Goal: Information Seeking & Learning: Learn about a topic

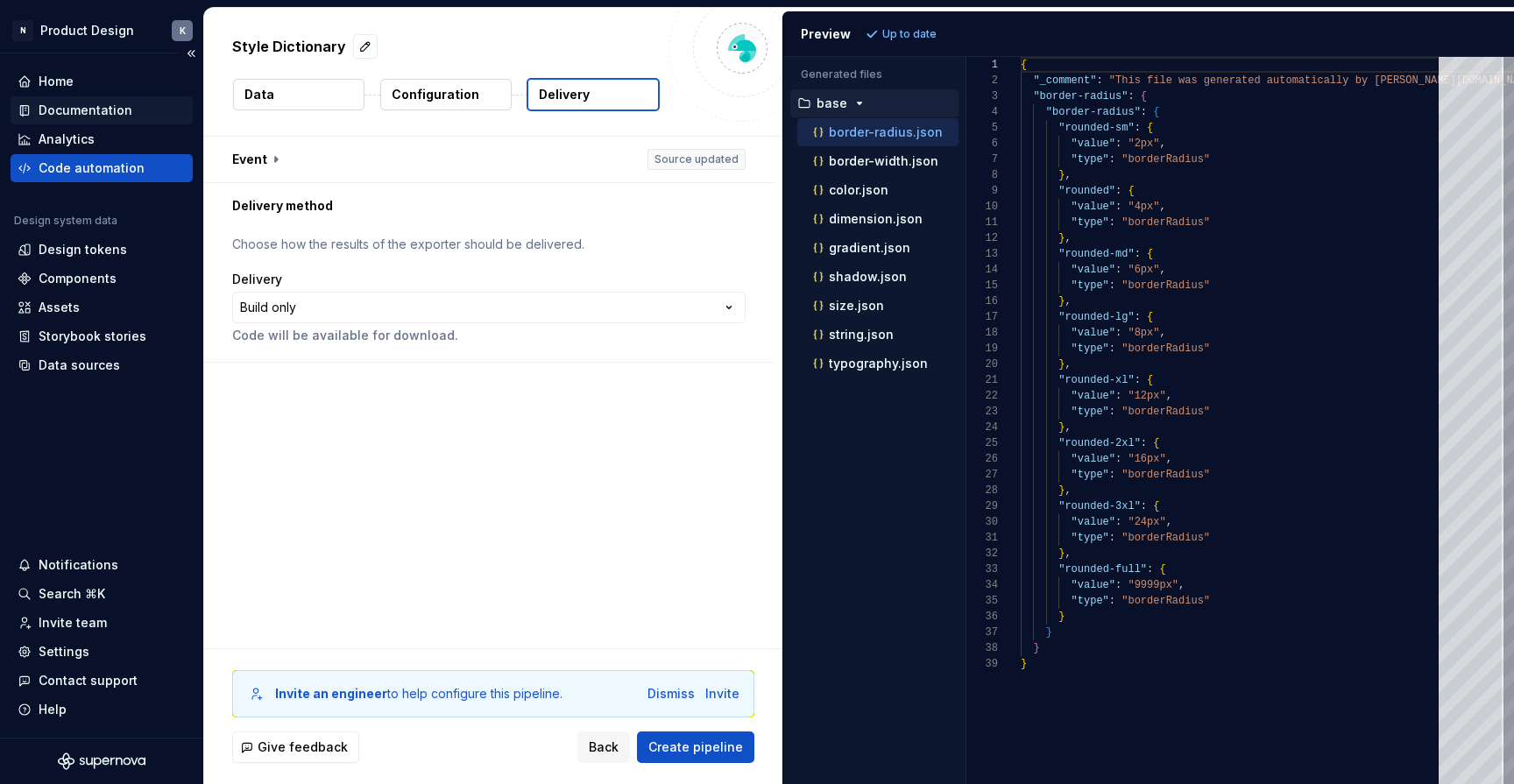
click at [86, 108] on div "Documentation" at bounding box center [86, 110] width 93 height 17
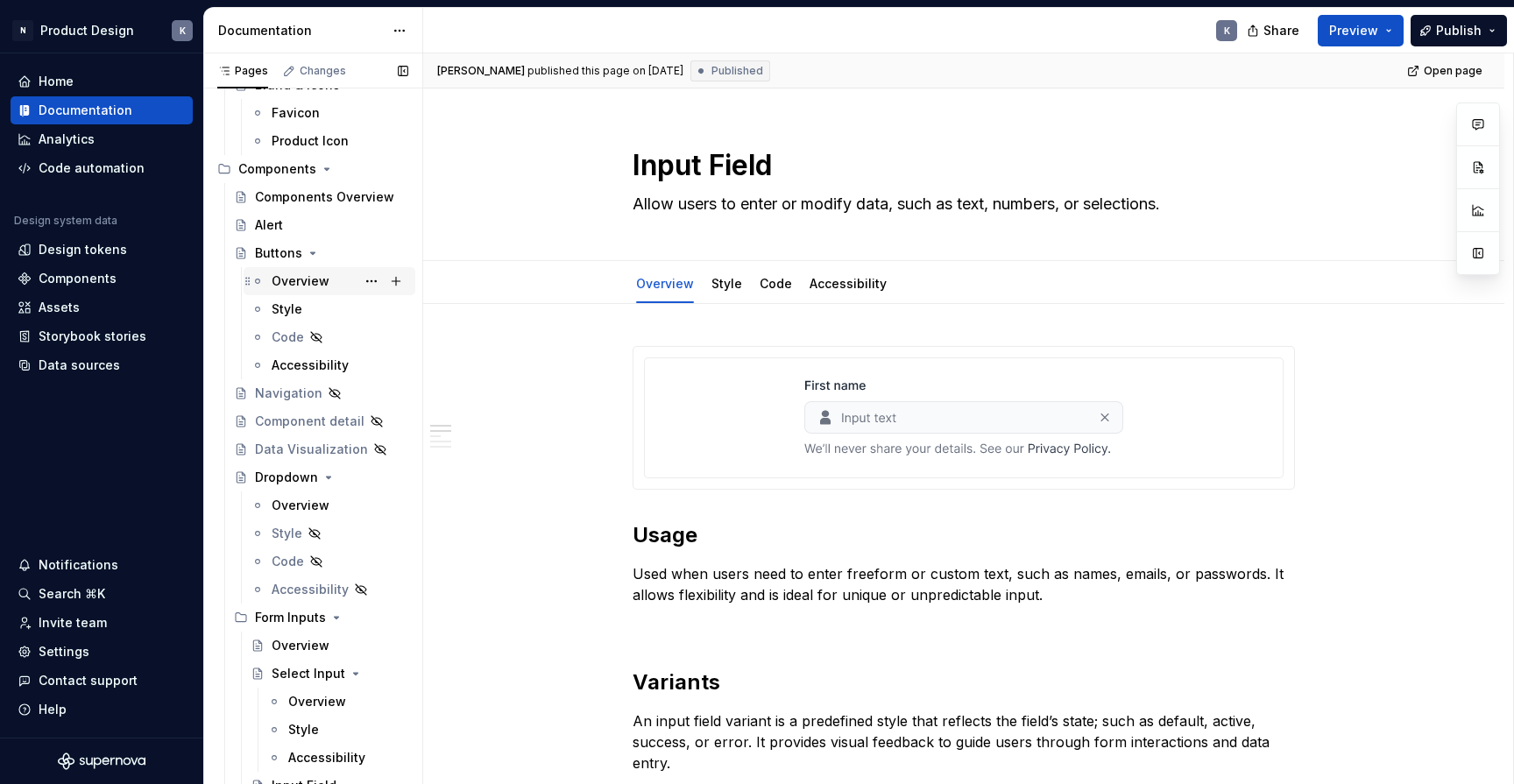
scroll to position [644, 0]
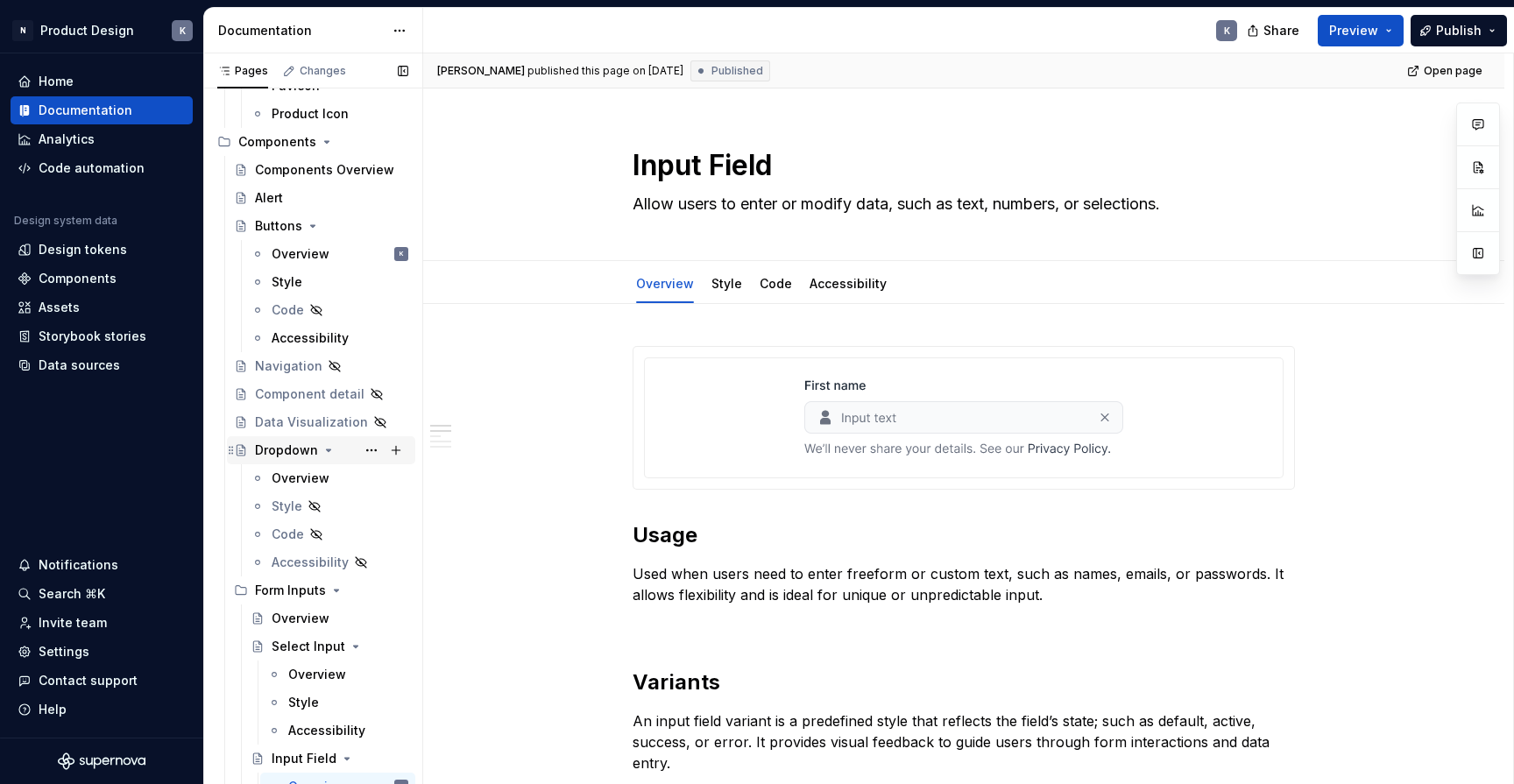
click at [288, 454] on div "Dropdown" at bounding box center [286, 450] width 63 height 17
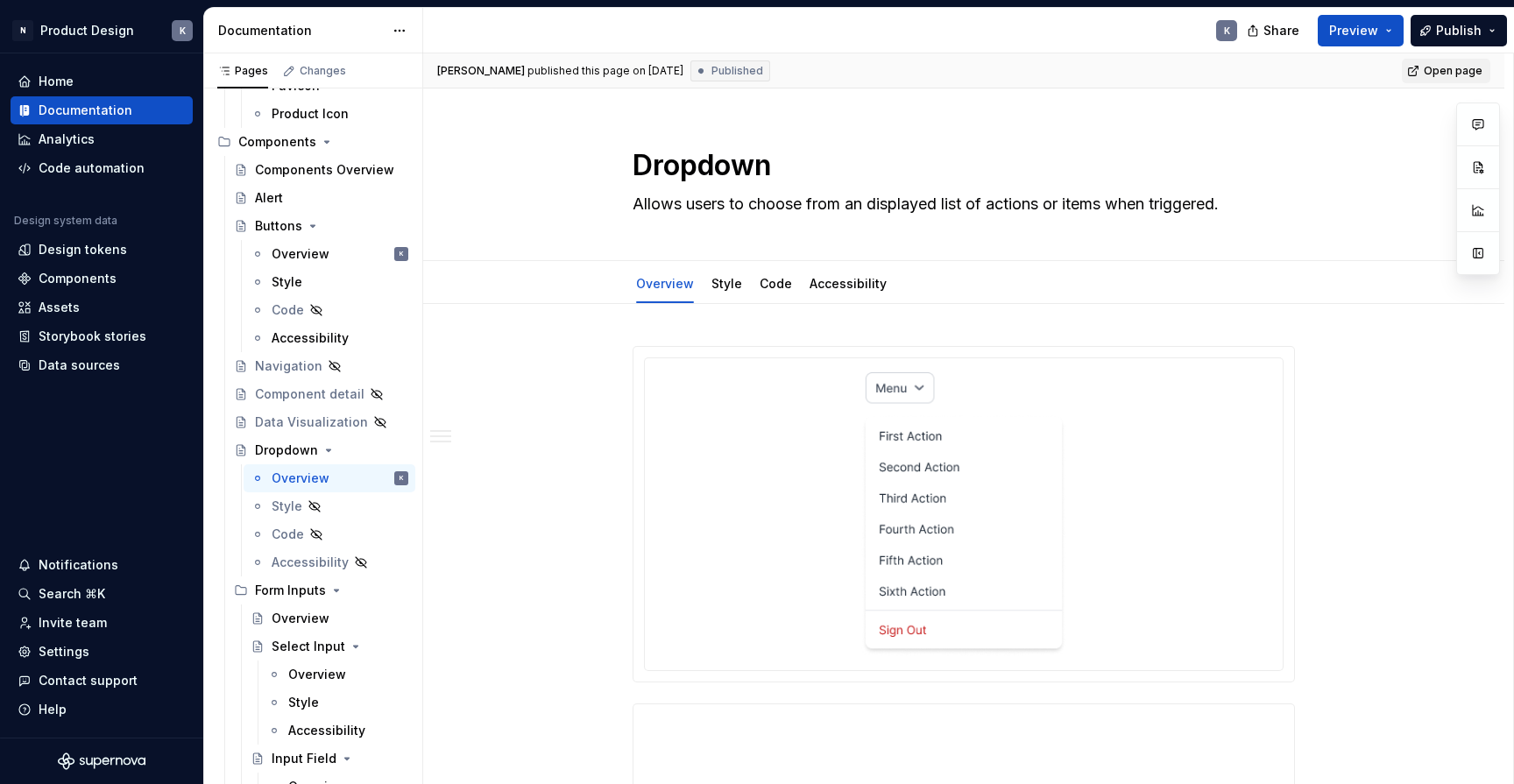
type textarea "*"
click at [1447, 71] on span "Open page" at bounding box center [1453, 70] width 59 height 14
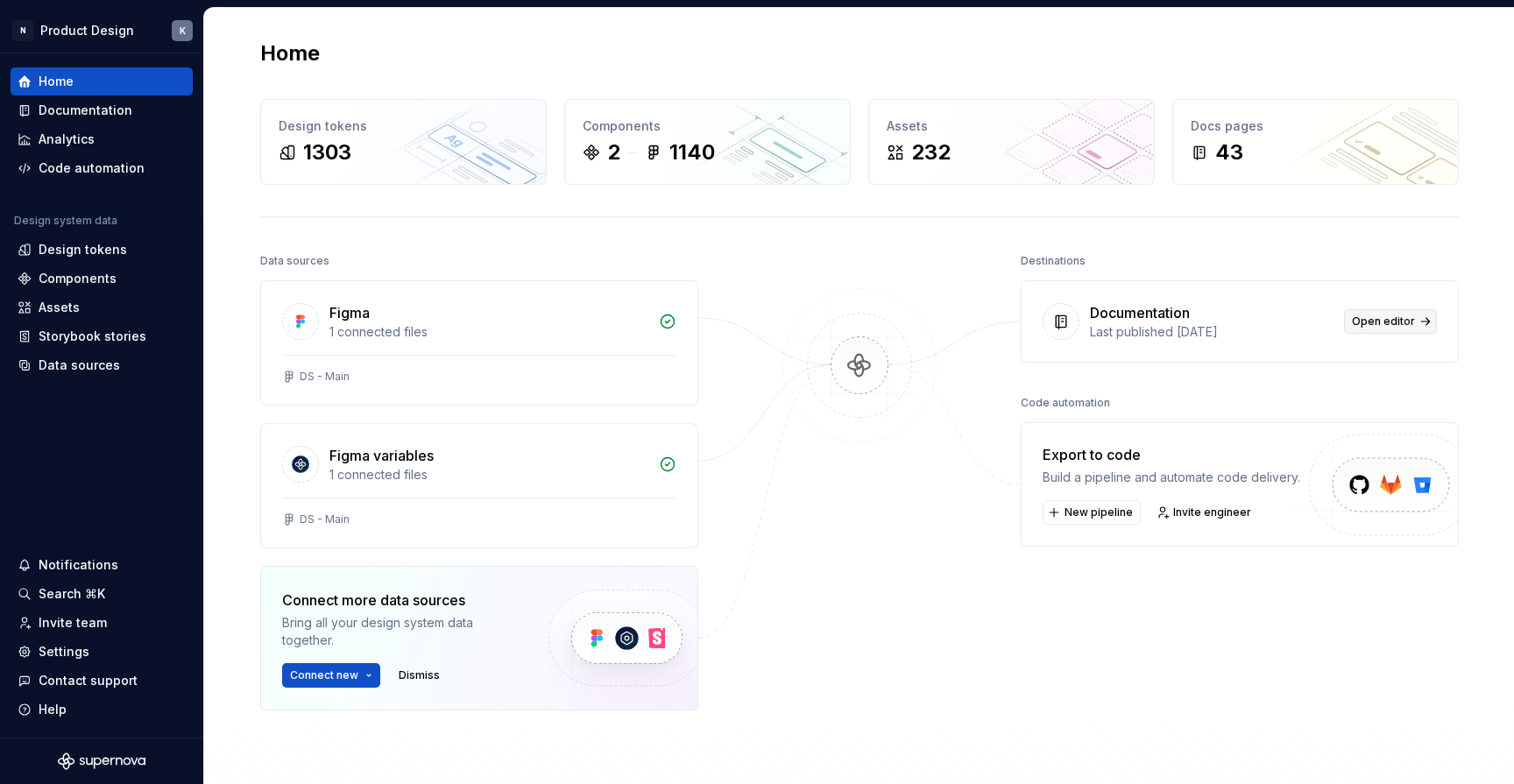
click at [1381, 323] on span "Open editor" at bounding box center [1383, 321] width 63 height 14
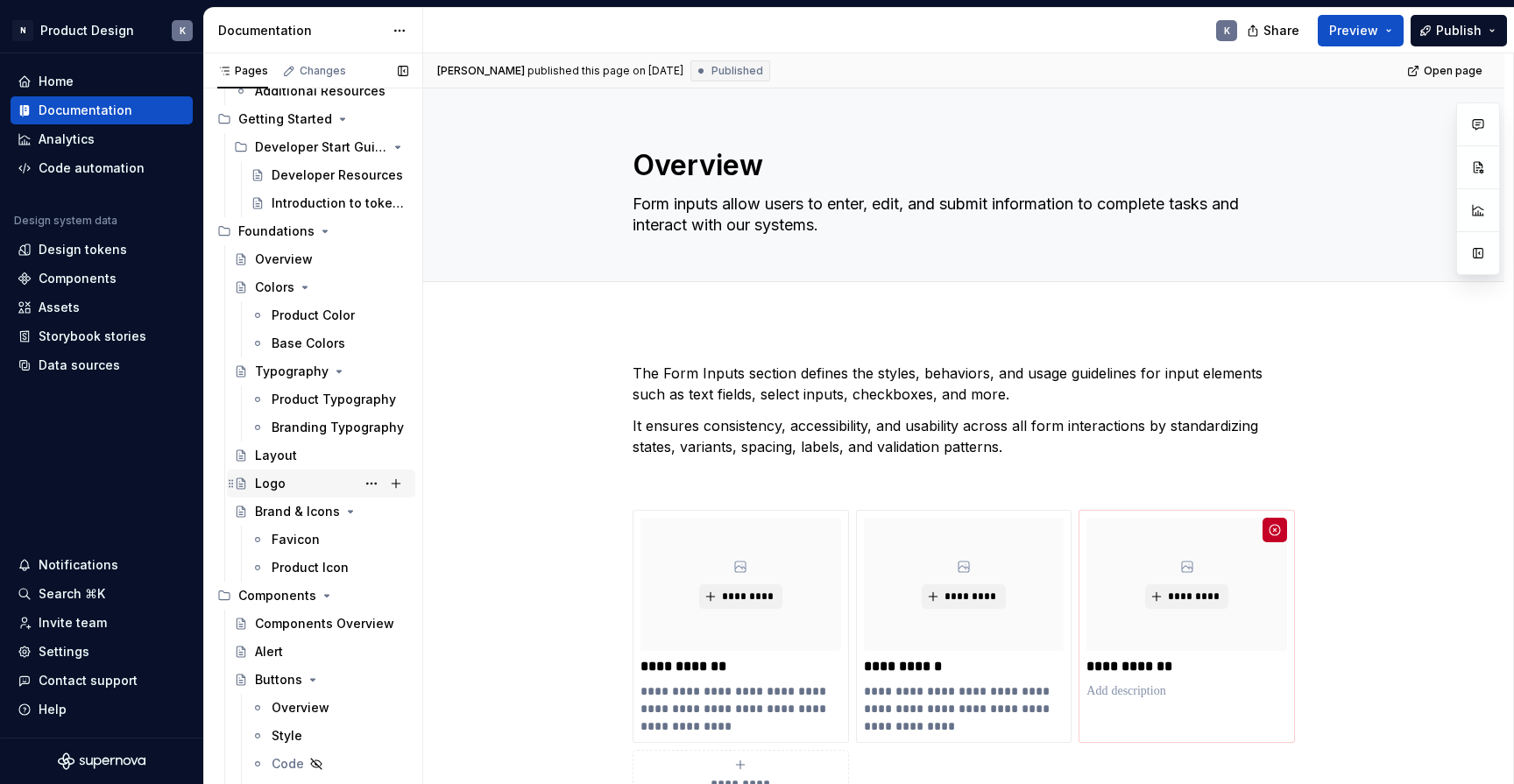
scroll to position [395, 0]
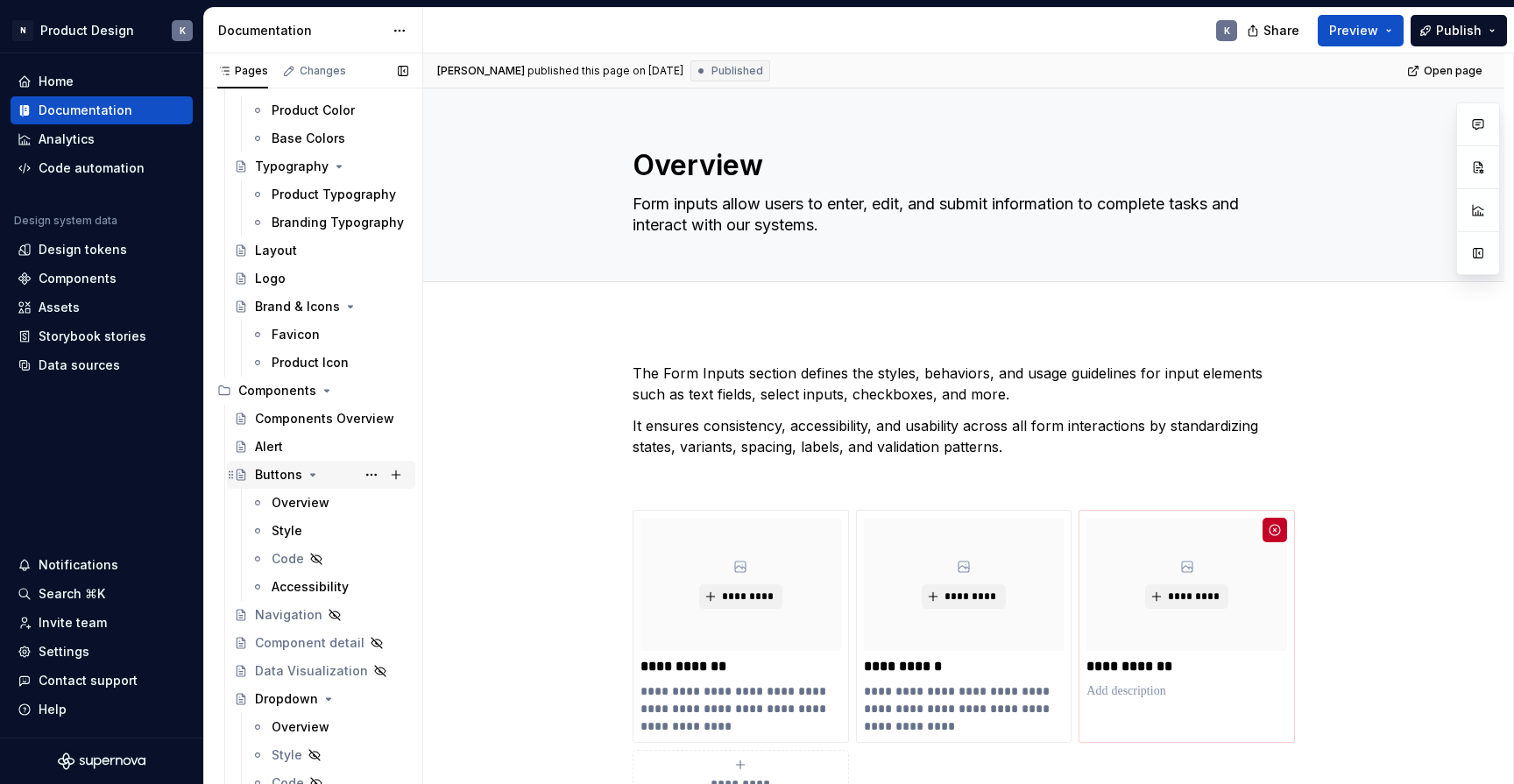
click at [347, 477] on div "Buttons" at bounding box center [331, 475] width 153 height 25
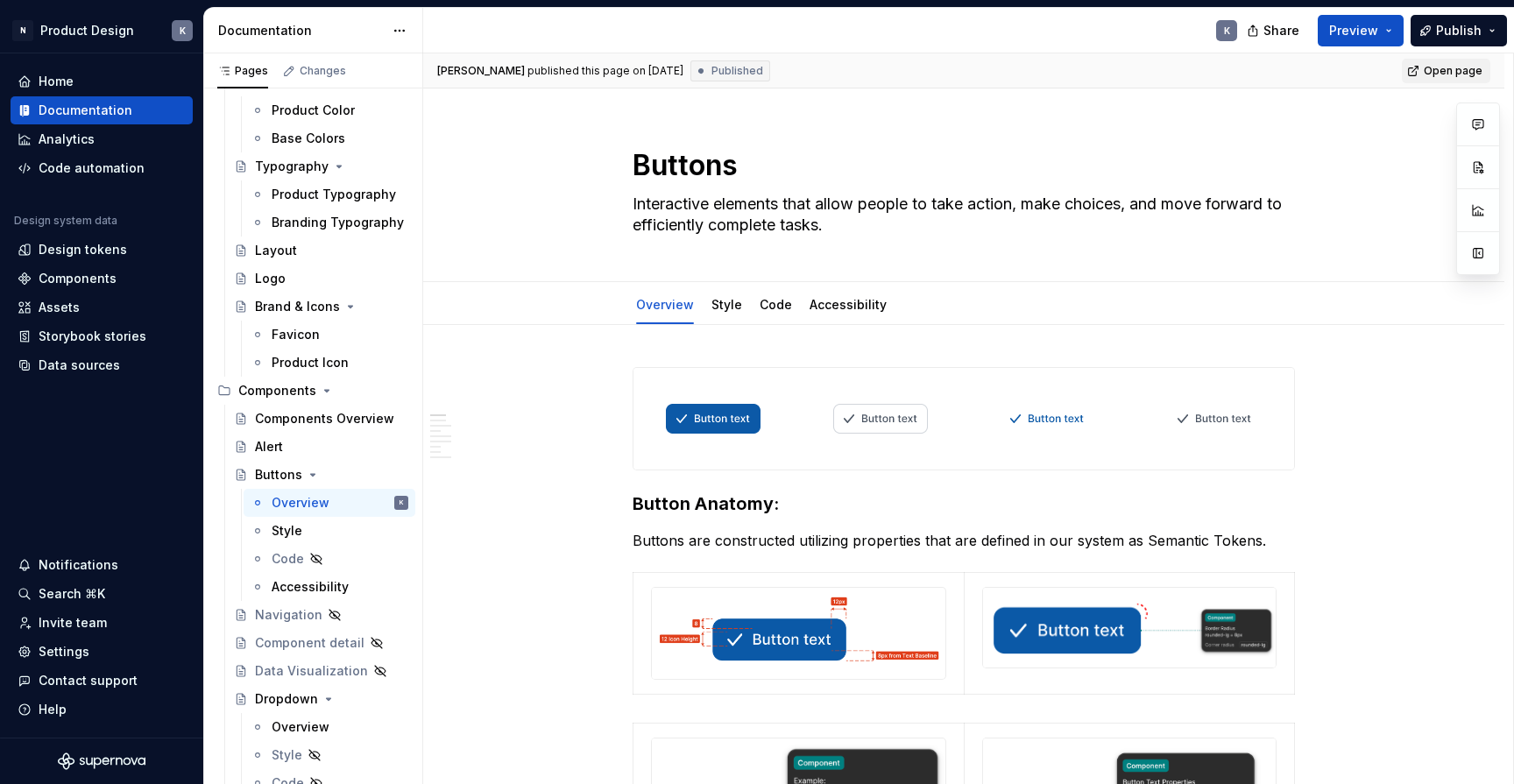
type textarea "*"
click at [1441, 70] on span "Open page" at bounding box center [1453, 70] width 59 height 14
